Goal: Find specific page/section: Find specific page/section

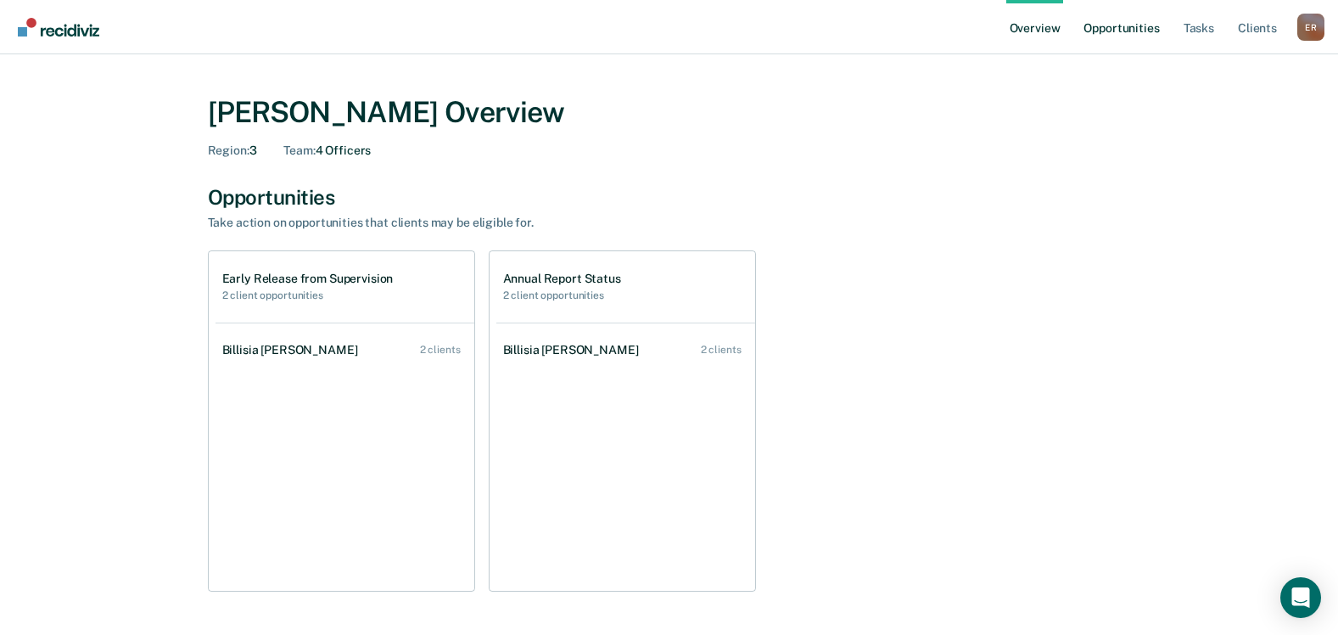
click at [1097, 24] on link "Opportunities" at bounding box center [1121, 27] width 82 height 54
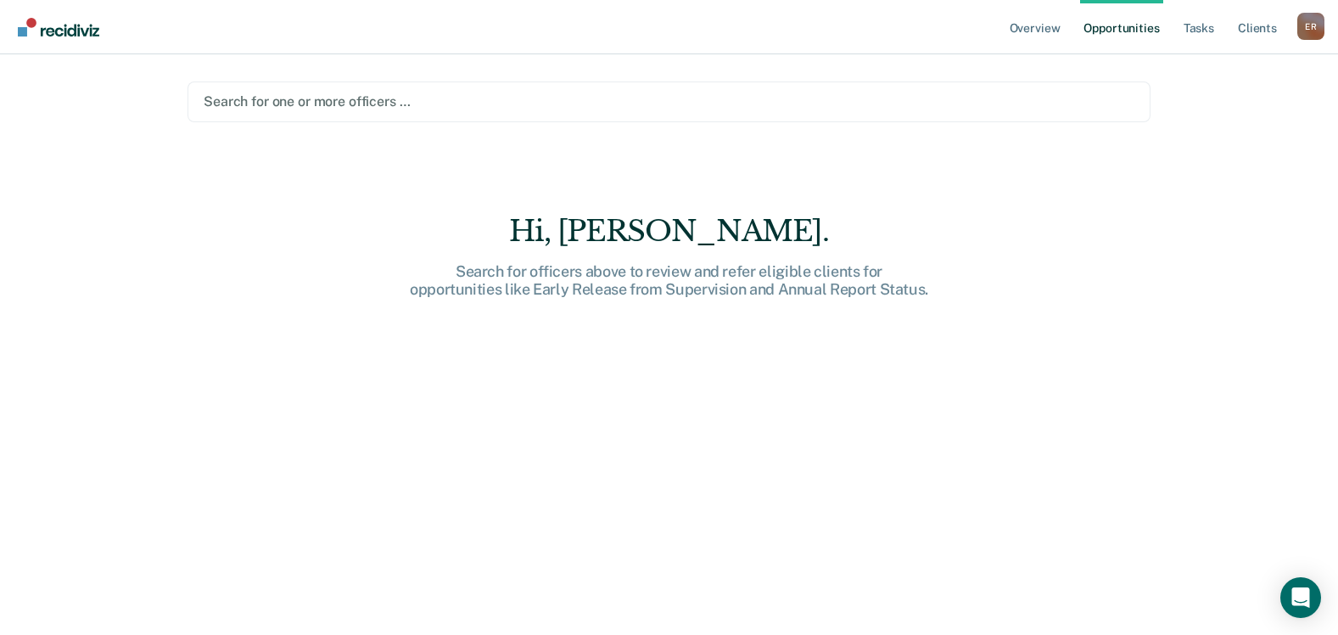
click at [334, 101] on div at bounding box center [669, 102] width 931 height 20
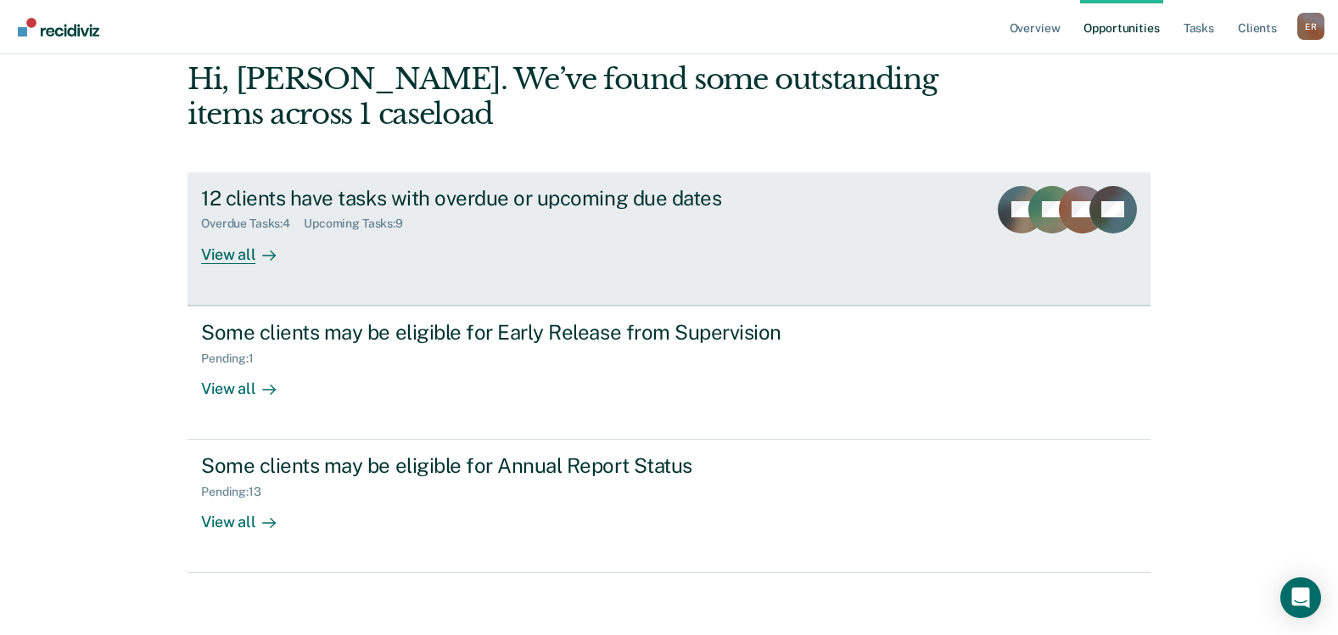
scroll to position [87, 0]
